Goal: Information Seeking & Learning: Learn about a topic

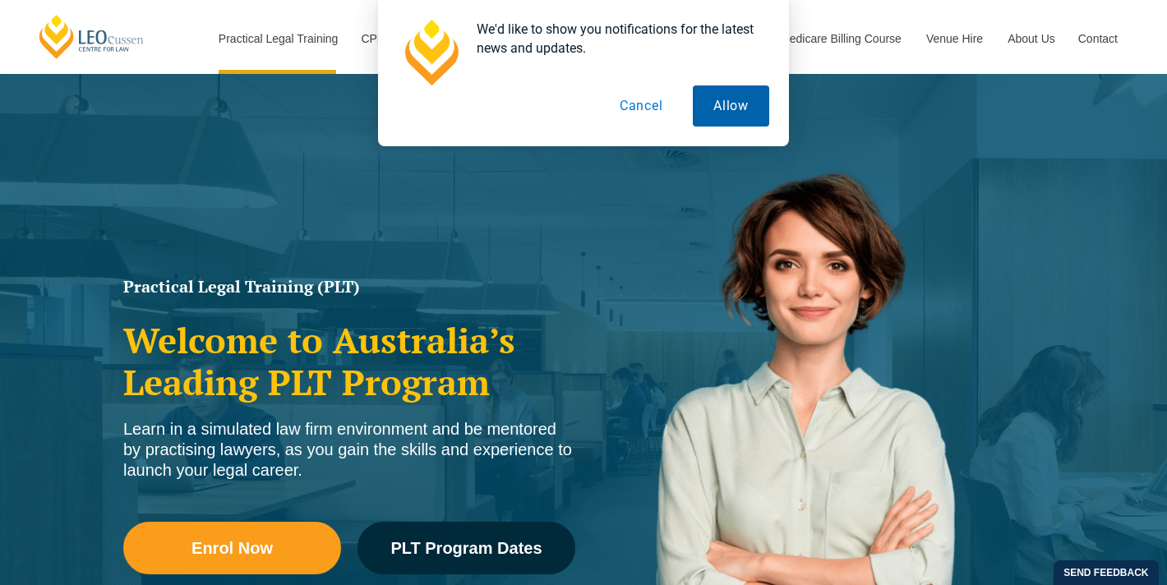
click at [726, 111] on button "Allow" at bounding box center [731, 105] width 76 height 41
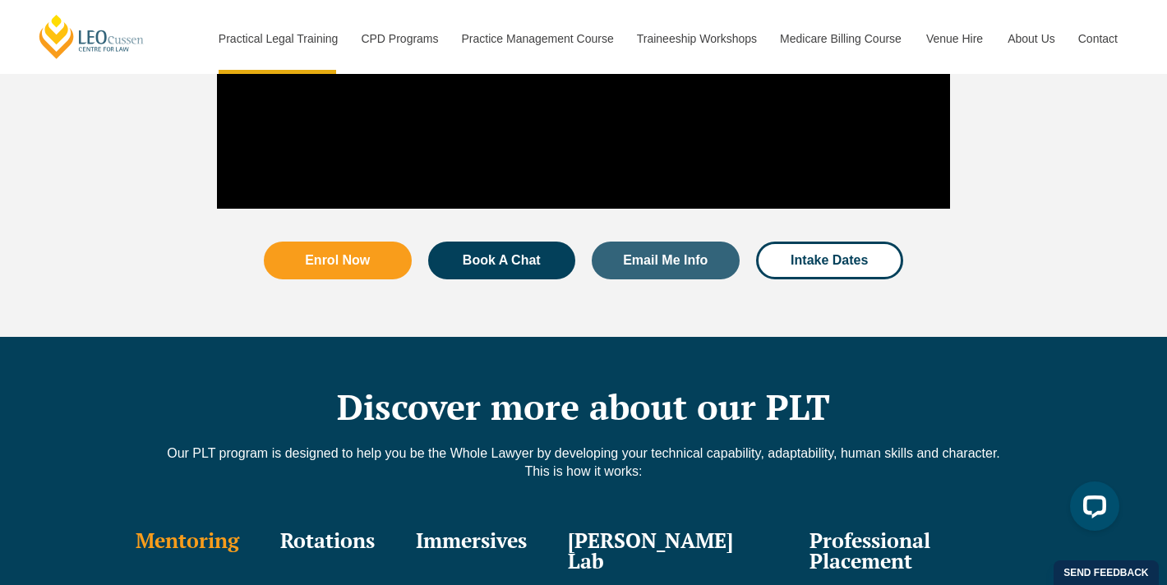
scroll to position [2108, 0]
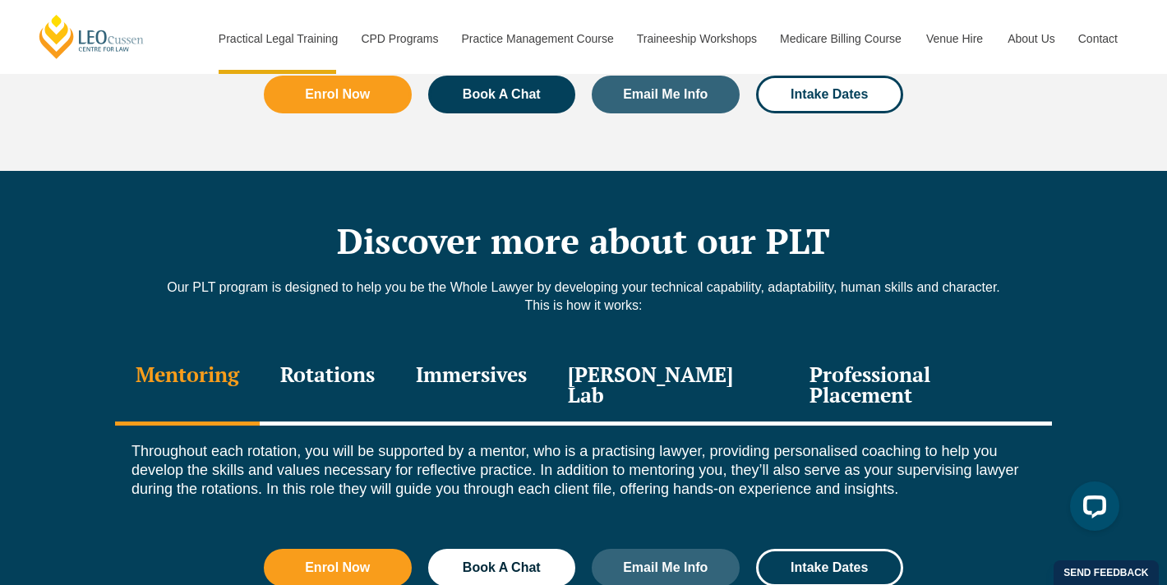
click at [353, 353] on div "Rotations" at bounding box center [328, 387] width 136 height 78
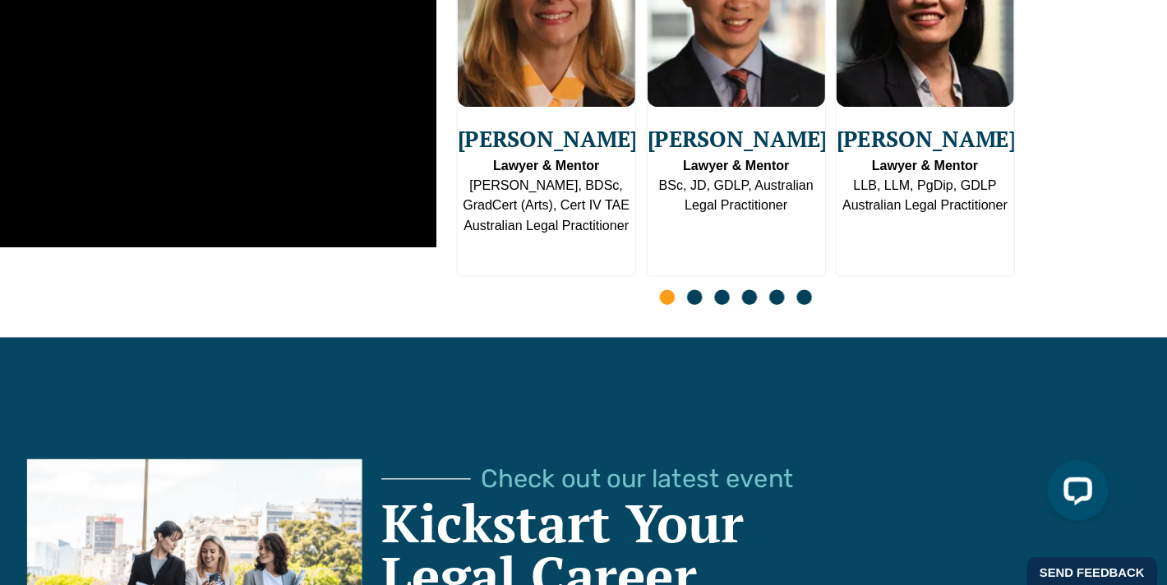
scroll to position [4602, 0]
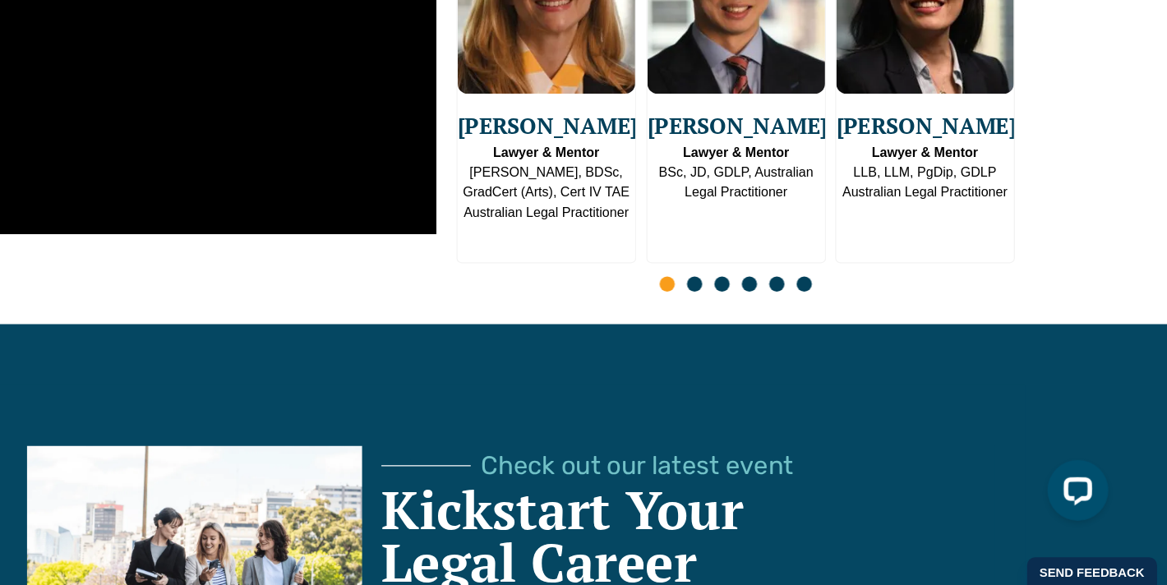
click at [788, 333] on span "Go to slide 2" at bounding box center [784, 339] width 12 height 12
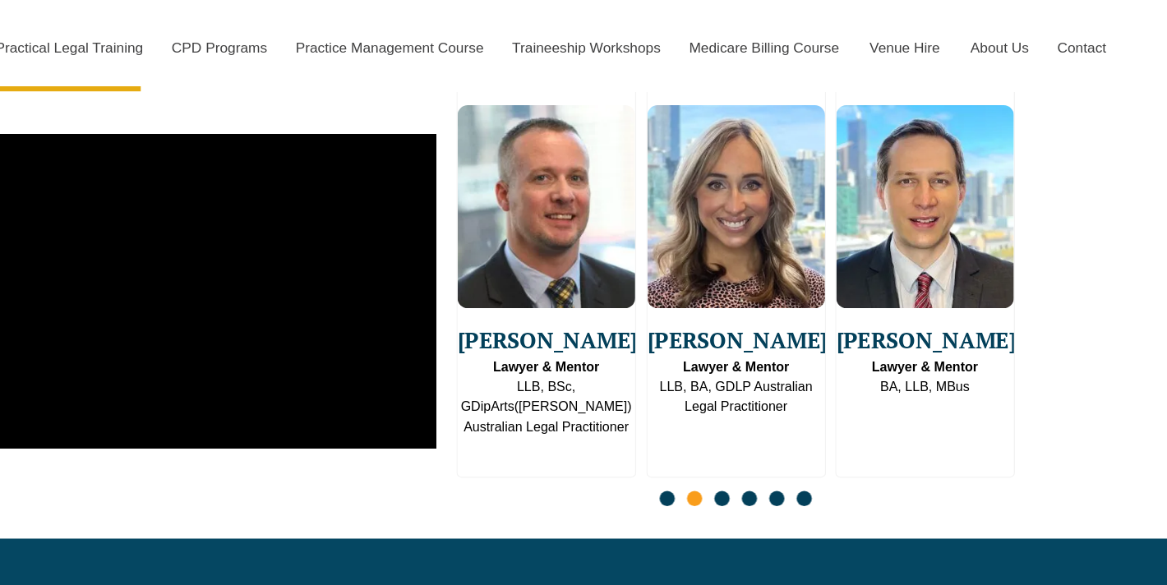
scroll to position [4536, 0]
click at [807, 399] on span "Go to slide 3" at bounding box center [806, 405] width 12 height 12
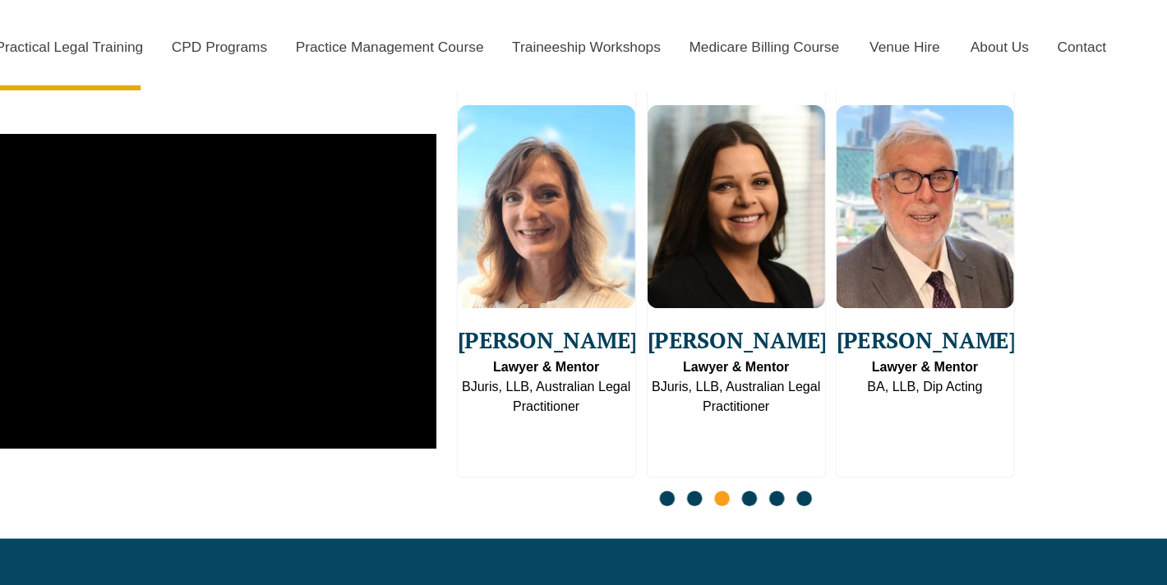
click at [826, 399] on span "Go to slide 4" at bounding box center [829, 405] width 12 height 12
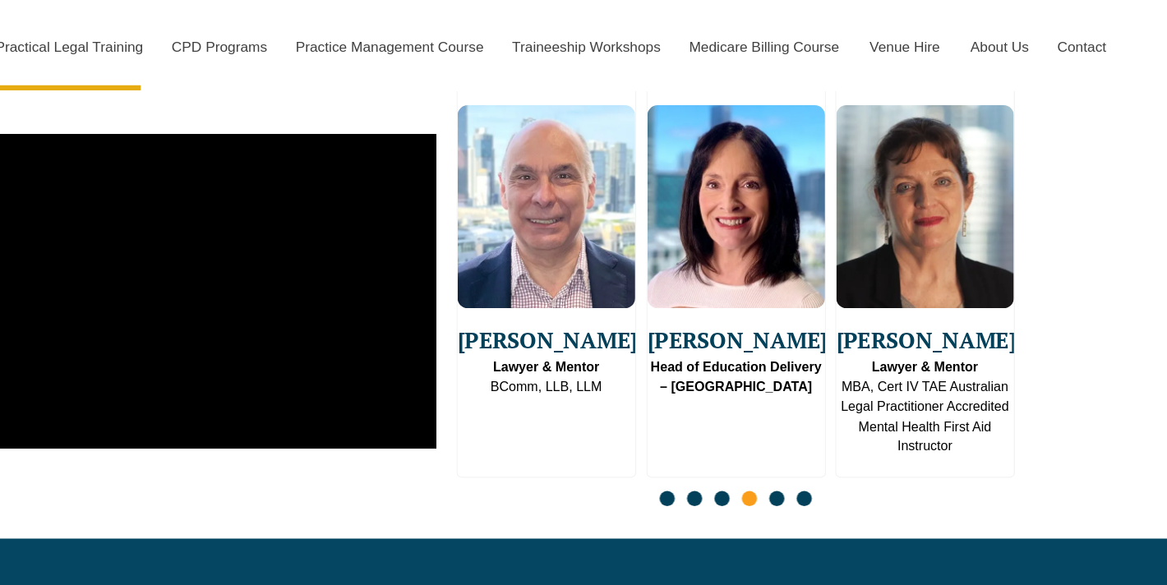
click at [854, 399] on span "Go to slide 5" at bounding box center [851, 405] width 12 height 12
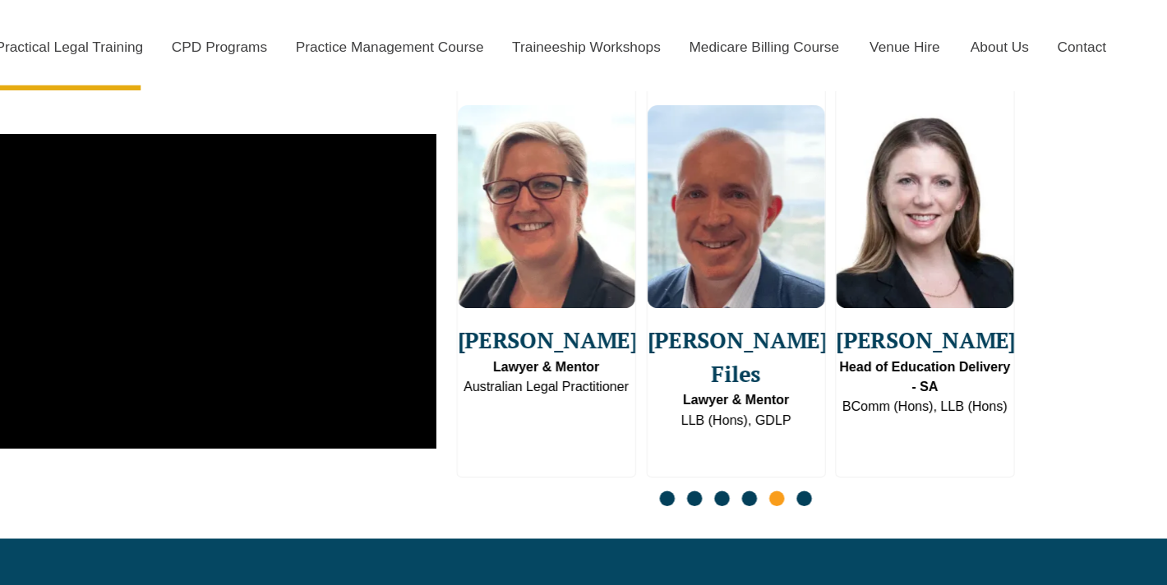
click at [879, 399] on span "Go to slide 6" at bounding box center [873, 405] width 12 height 12
